Goal: Find specific page/section: Find specific page/section

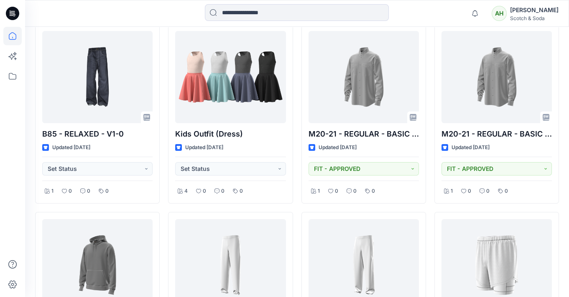
scroll to position [254, 0]
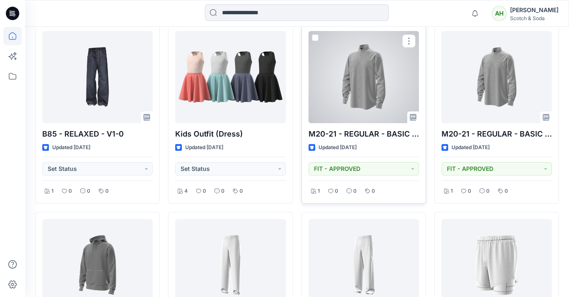
click at [371, 80] on div at bounding box center [364, 77] width 110 height 92
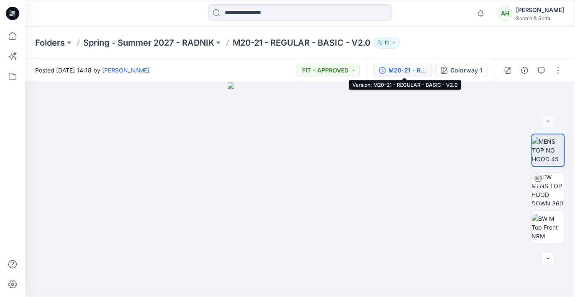
click at [410, 72] on div "M20-21 - REGULAR - BASIC - V2.0" at bounding box center [407, 70] width 38 height 9
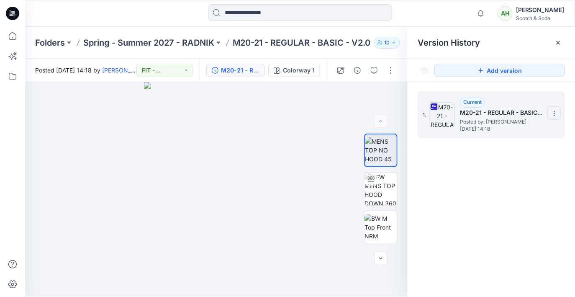
click at [556, 113] on icon at bounding box center [554, 113] width 7 height 7
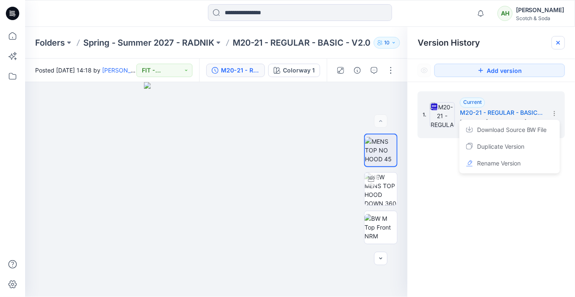
click at [557, 41] on g at bounding box center [557, 42] width 3 height 3
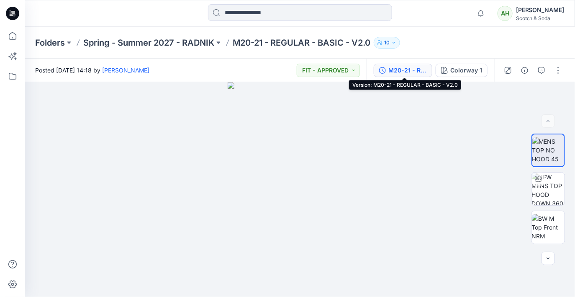
click at [408, 72] on div "M20-21 - REGULAR - BASIC - V2.0" at bounding box center [407, 70] width 38 height 9
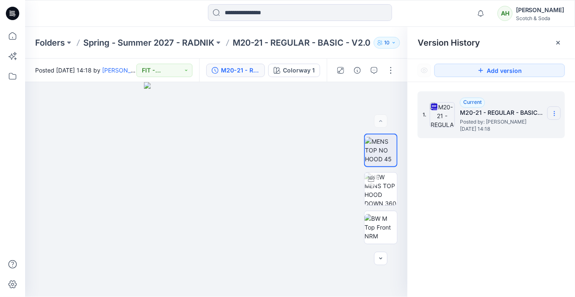
click at [555, 113] on icon at bounding box center [554, 113] width 7 height 7
click at [556, 43] on icon at bounding box center [558, 42] width 7 height 7
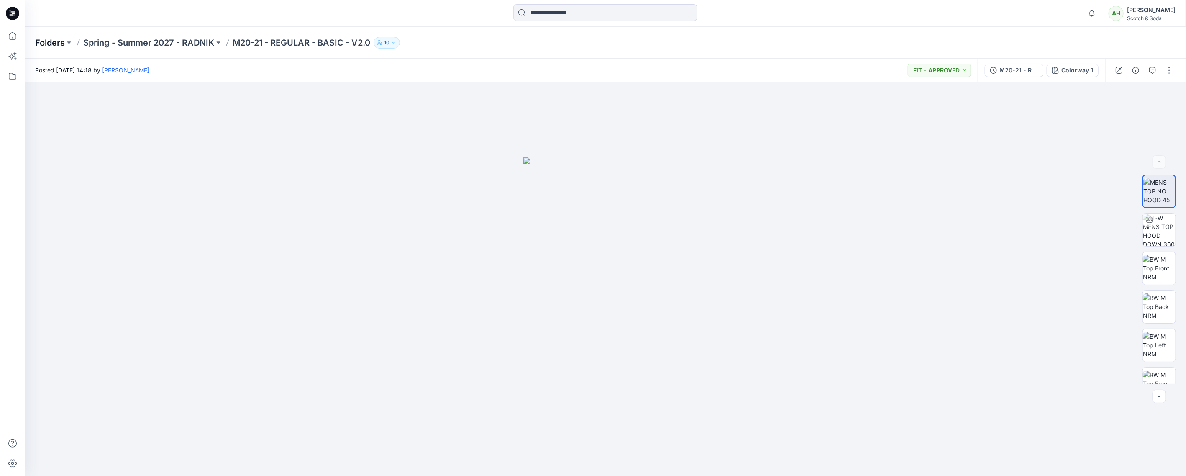
click at [51, 41] on p "Folders" at bounding box center [50, 43] width 30 height 12
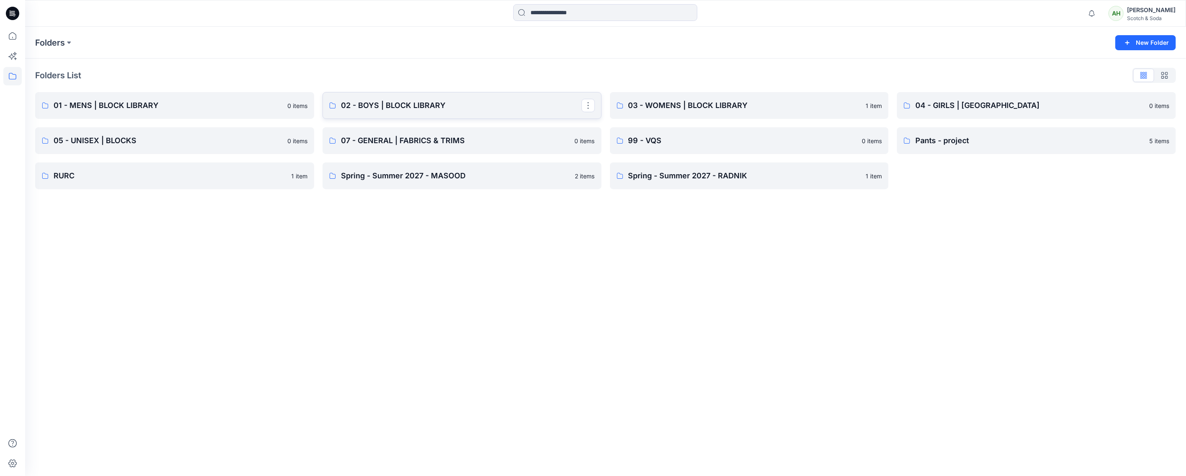
click at [429, 102] on p "02 - BOYS | BLOCK LIBRARY" at bounding box center [461, 106] width 241 height 12
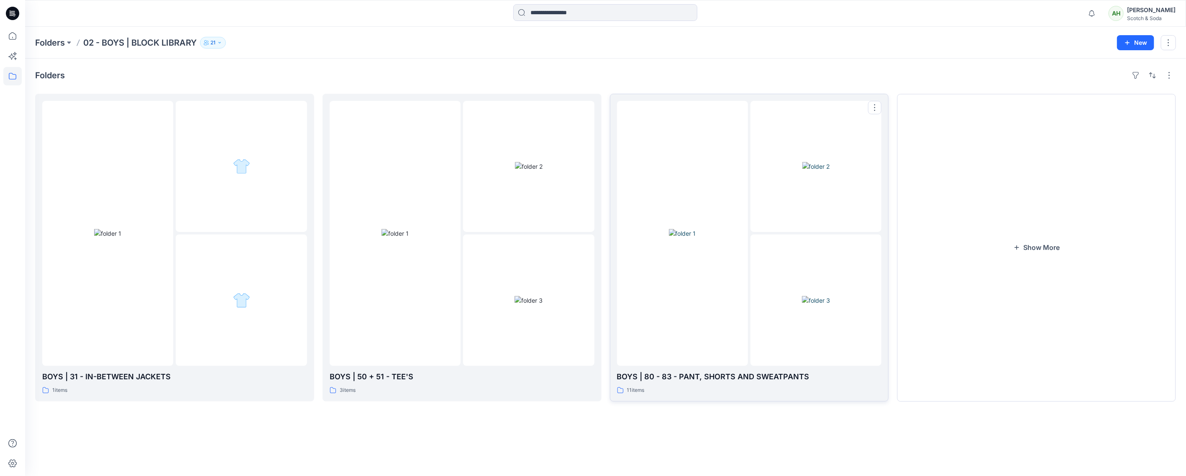
click at [569, 246] on div at bounding box center [816, 299] width 131 height 131
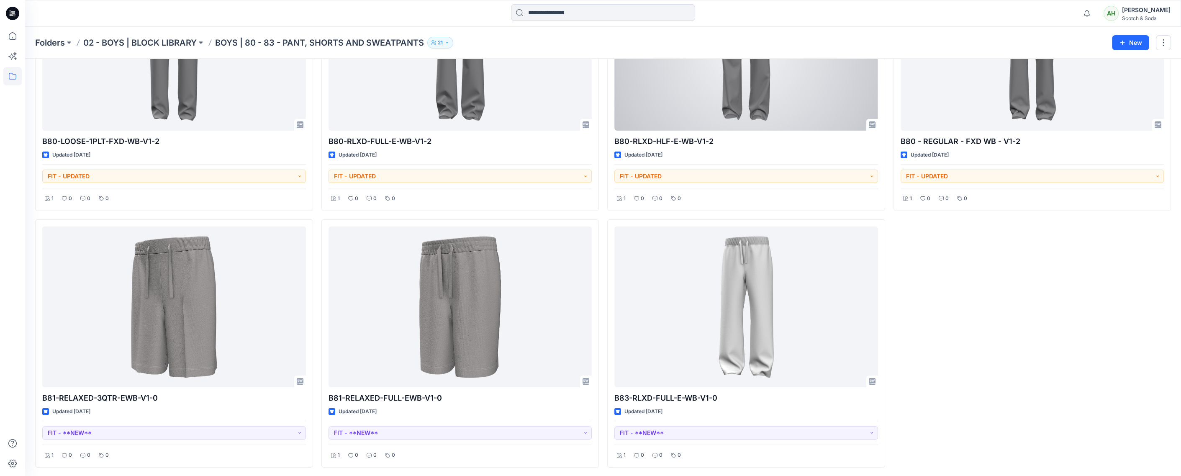
scroll to position [389, 0]
